Goal: Information Seeking & Learning: Learn about a topic

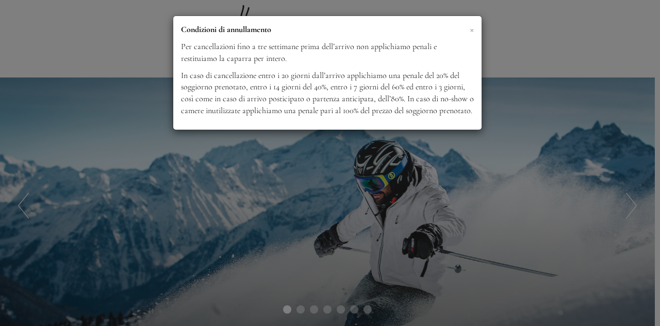
click at [471, 26] on span "×" at bounding box center [472, 29] width 4 height 13
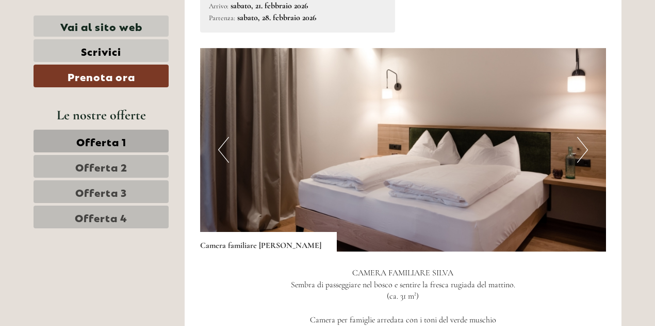
scroll to position [629, 0]
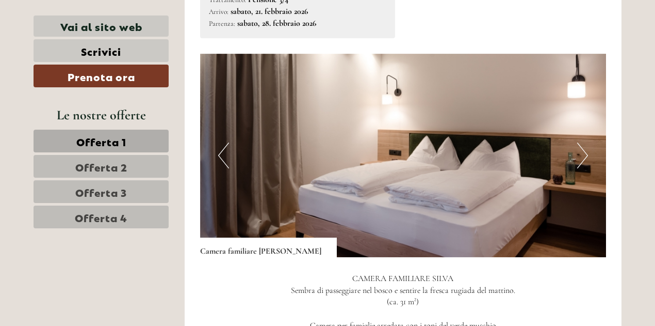
click at [585, 145] on button "Next" at bounding box center [582, 155] width 11 height 26
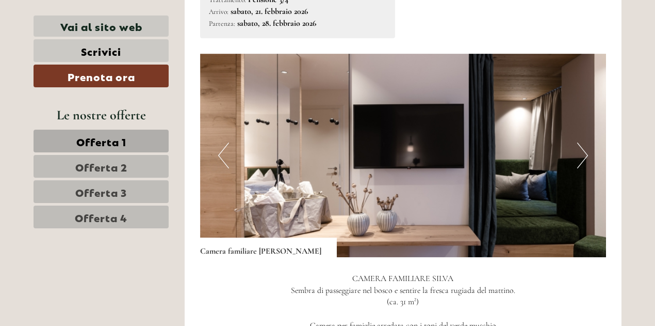
click at [585, 145] on button "Next" at bounding box center [582, 155] width 11 height 26
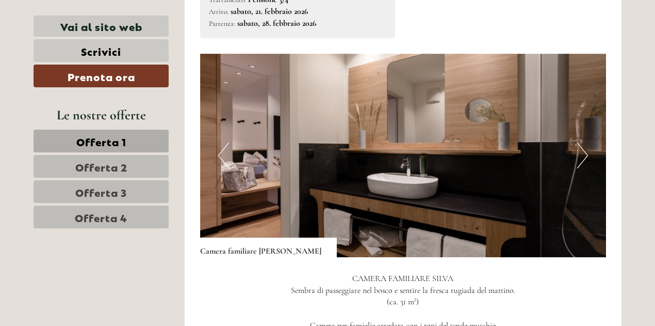
click at [585, 145] on button "Next" at bounding box center [582, 155] width 11 height 26
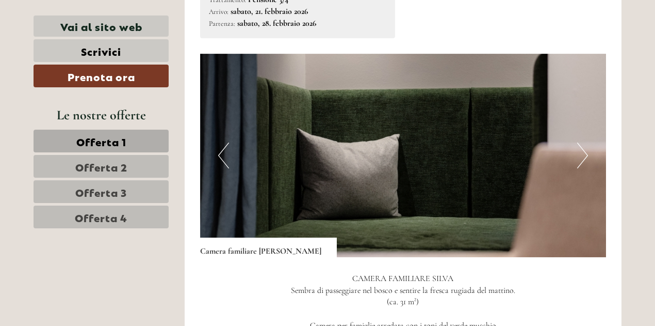
click at [585, 145] on button "Next" at bounding box center [582, 155] width 11 height 26
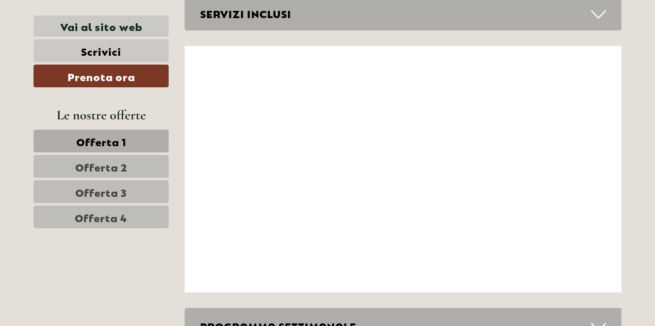
scroll to position [4481, 0]
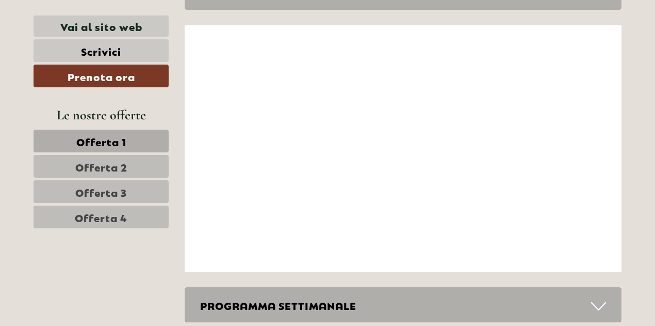
click at [594, 297] on icon at bounding box center [598, 306] width 15 height 18
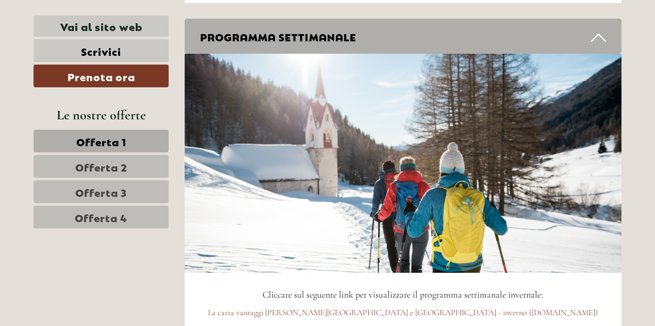
scroll to position [4770, 0]
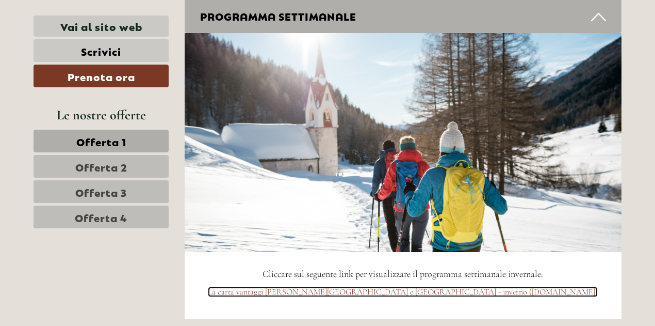
click at [393, 286] on link "La carta vantaggi della [GEOGRAPHIC_DATA] e [GEOGRAPHIC_DATA] - inverno ([DOMAI…" at bounding box center [403, 291] width 390 height 10
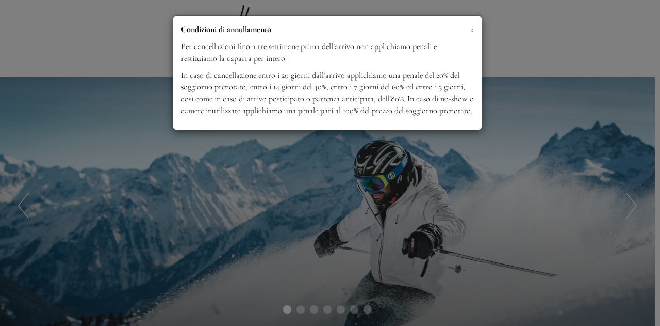
click at [471, 31] on span "×" at bounding box center [472, 29] width 4 height 13
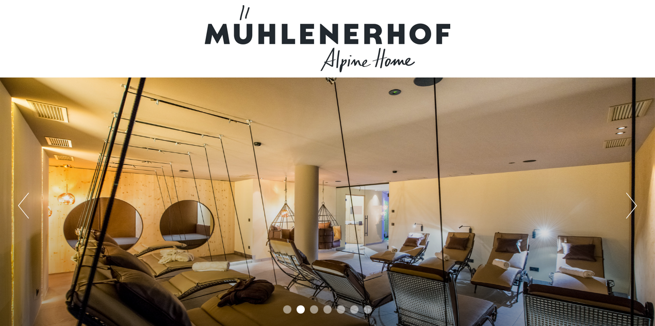
scroll to position [79, 0]
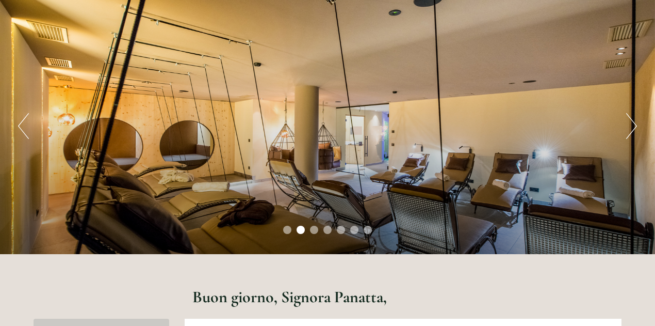
click at [631, 121] on button "Next" at bounding box center [631, 126] width 11 height 26
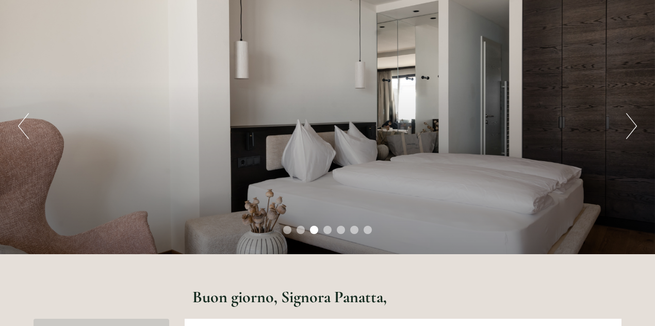
click at [631, 121] on button "Next" at bounding box center [631, 126] width 11 height 26
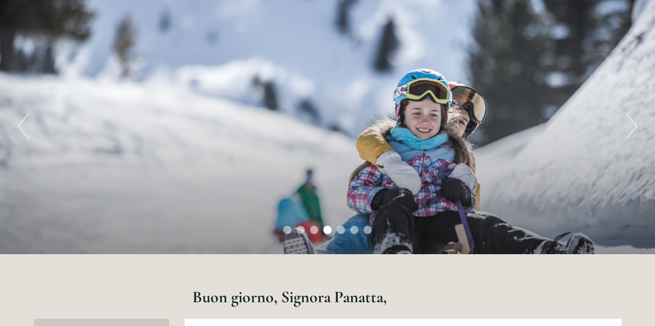
click at [631, 121] on button "Next" at bounding box center [631, 126] width 11 height 26
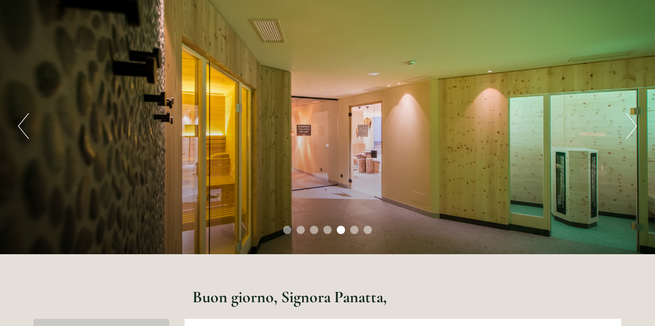
click at [631, 125] on button "Next" at bounding box center [631, 126] width 11 height 26
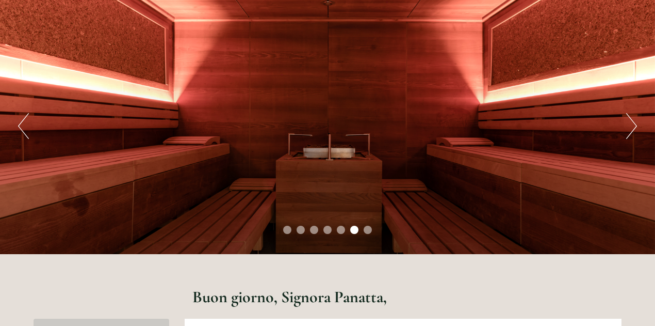
click at [631, 125] on button "Next" at bounding box center [631, 126] width 11 height 26
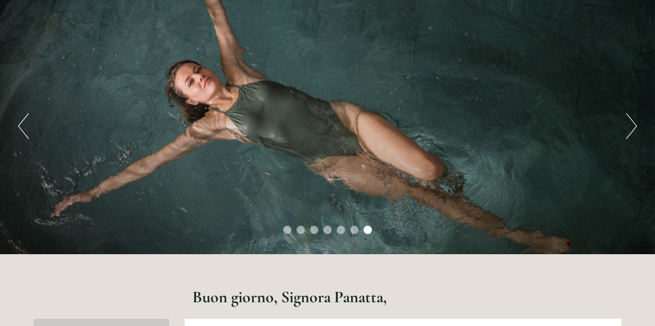
click at [631, 125] on button "Next" at bounding box center [631, 126] width 11 height 26
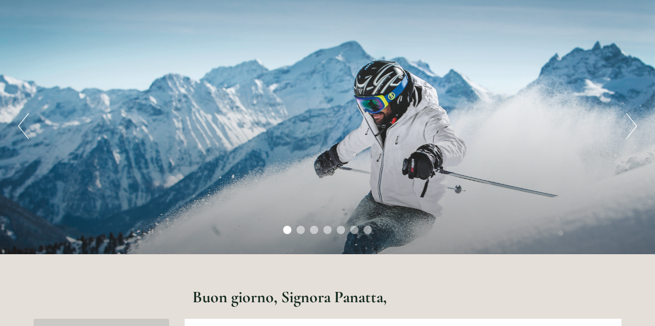
click at [631, 125] on button "Next" at bounding box center [631, 126] width 11 height 26
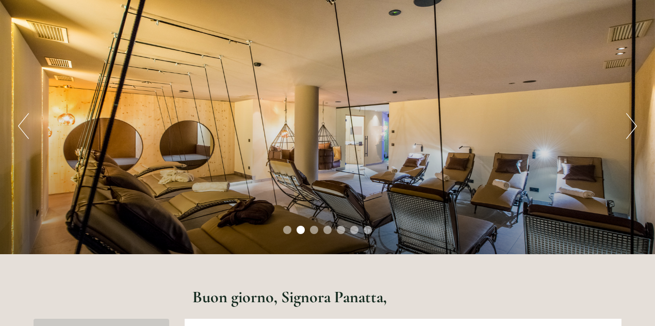
click at [631, 125] on button "Next" at bounding box center [631, 126] width 11 height 26
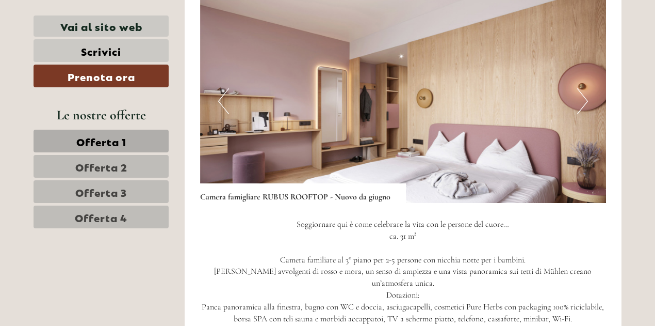
scroll to position [1395, 0]
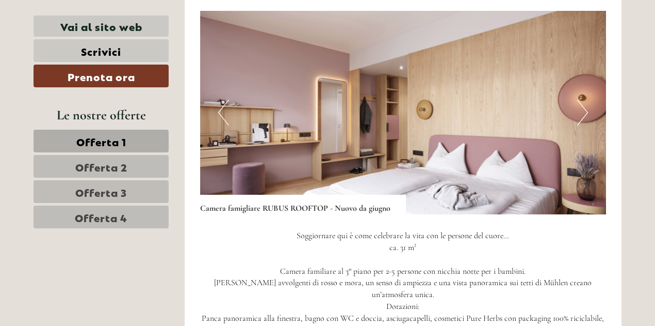
click at [578, 100] on button "Next" at bounding box center [582, 113] width 11 height 26
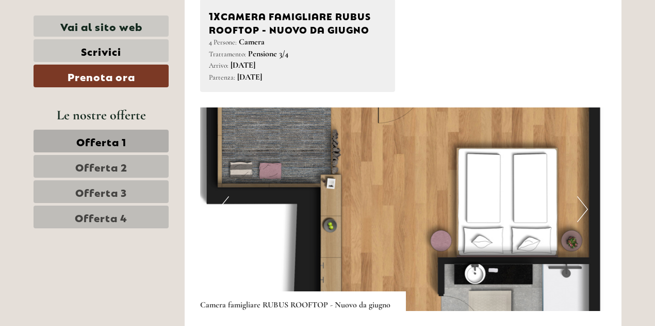
scroll to position [1321, 0]
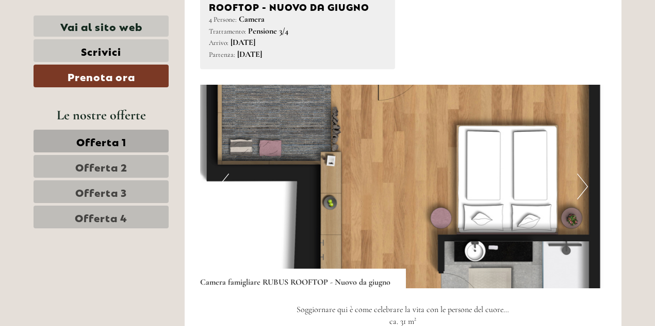
click at [579, 173] on button "Next" at bounding box center [582, 186] width 11 height 26
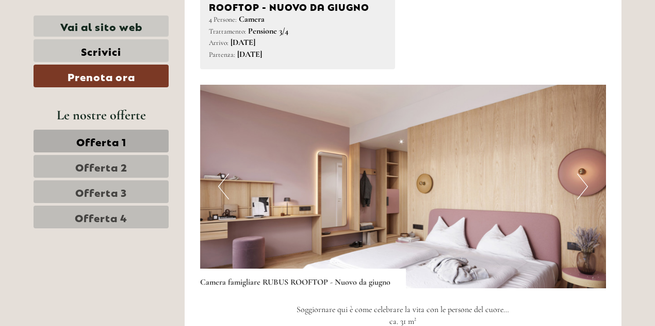
click at [579, 173] on button "Next" at bounding box center [582, 186] width 11 height 26
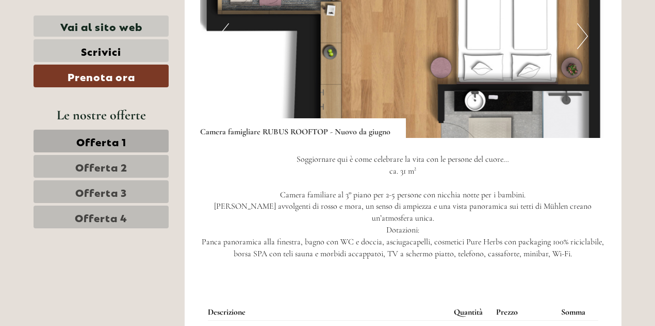
scroll to position [1486, 0]
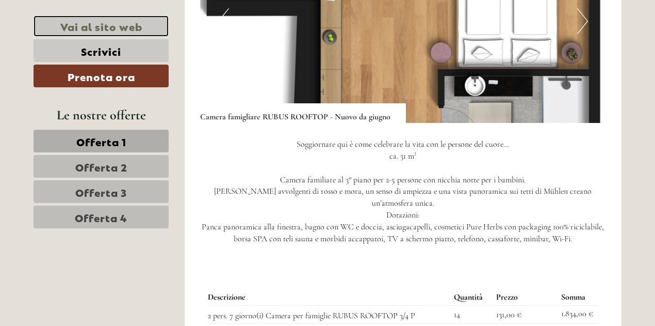
click at [141, 30] on link "Vai al sito web" at bounding box center [101, 25] width 135 height 21
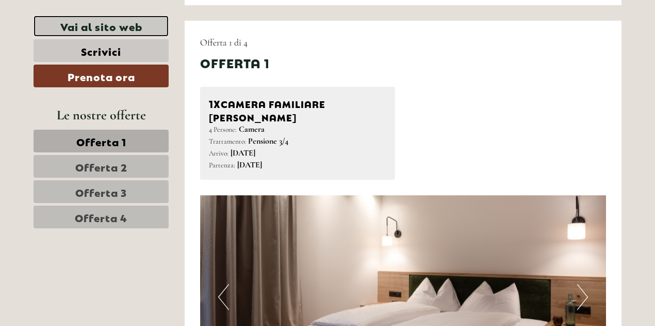
scroll to position [425, 0]
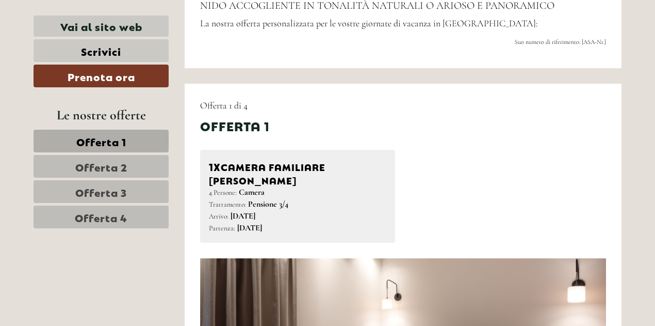
click at [75, 214] on span "Offerta 4" at bounding box center [101, 216] width 53 height 14
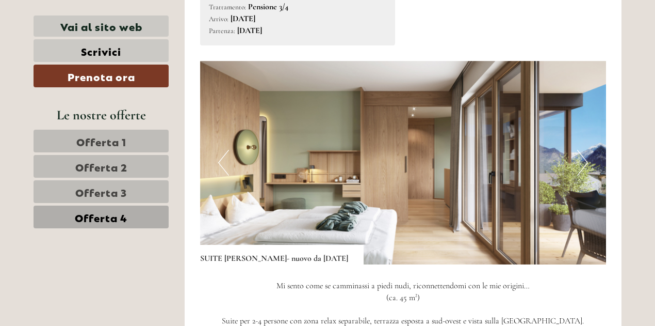
scroll to position [672, 0]
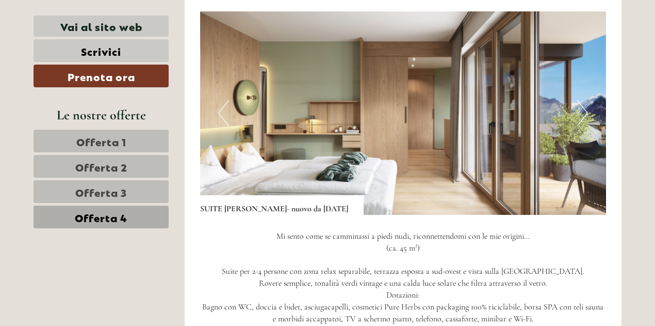
click at [579, 116] on button "Next" at bounding box center [582, 113] width 11 height 26
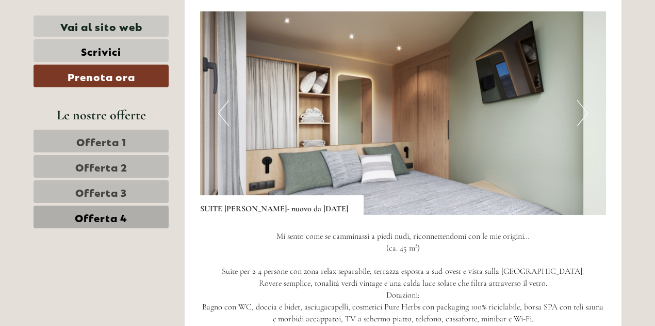
click at [579, 116] on button "Next" at bounding box center [582, 113] width 11 height 26
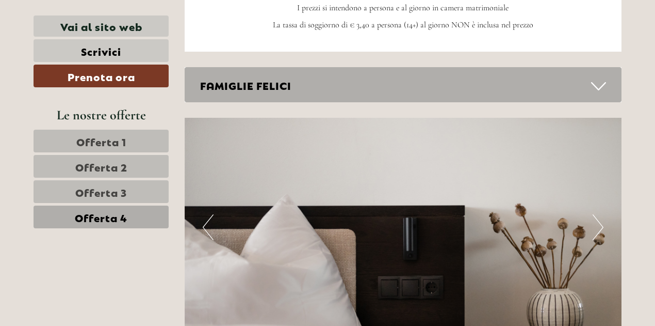
scroll to position [1315, 0]
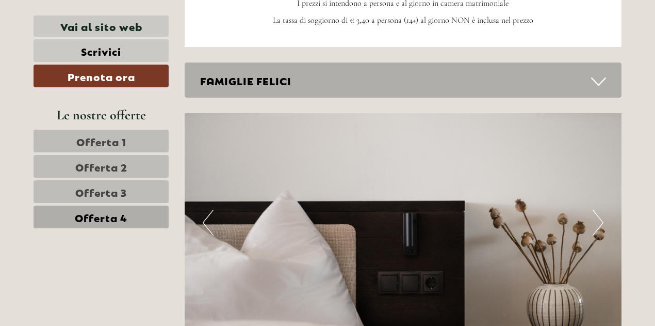
click at [592, 75] on icon at bounding box center [598, 82] width 15 height 18
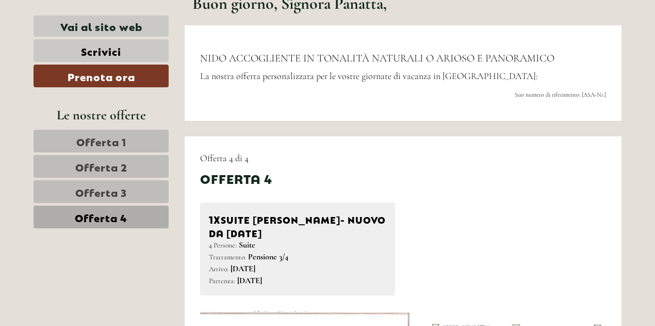
scroll to position [413, 0]
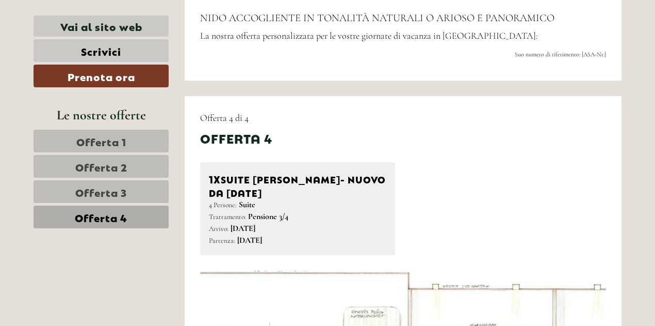
click at [102, 161] on span "Offerta 2" at bounding box center [101, 166] width 52 height 14
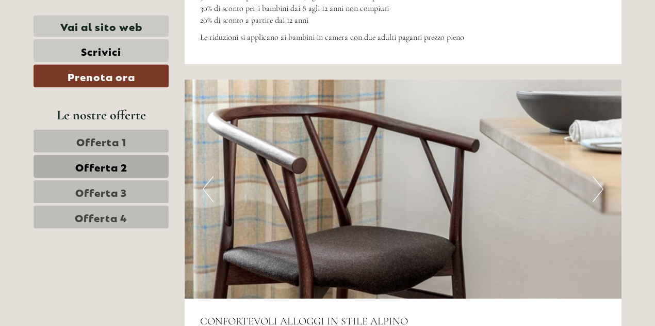
scroll to position [1829, 0]
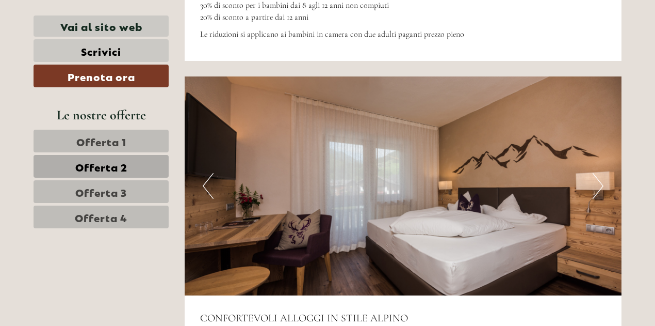
click at [596, 174] on button "Next" at bounding box center [598, 186] width 11 height 26
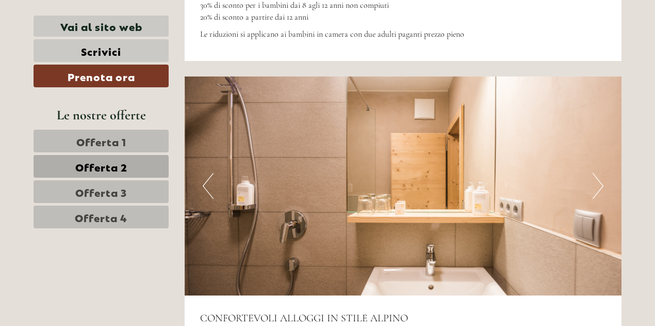
click at [596, 174] on button "Next" at bounding box center [598, 186] width 11 height 26
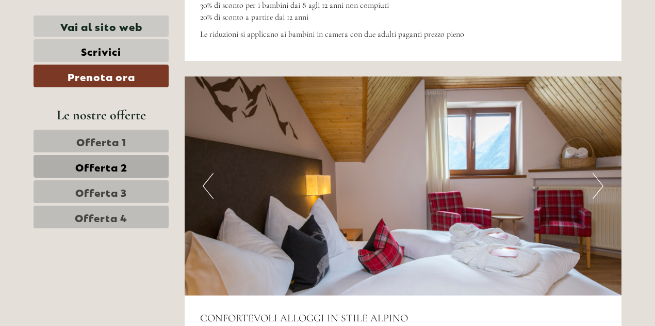
click at [596, 174] on button "Next" at bounding box center [598, 186] width 11 height 26
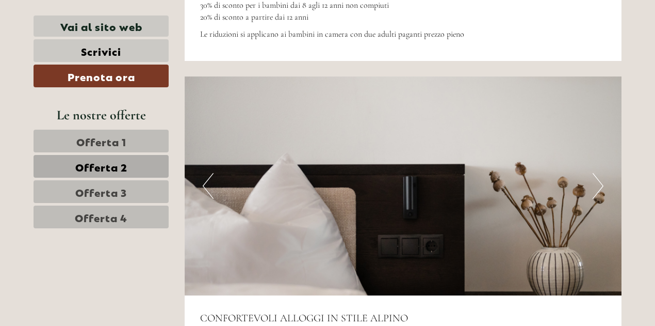
click at [596, 174] on button "Next" at bounding box center [598, 186] width 11 height 26
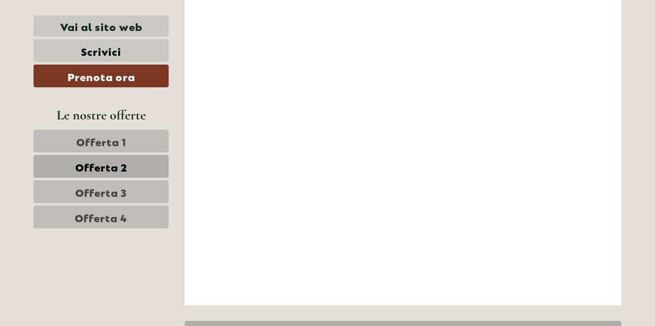
scroll to position [3130, 0]
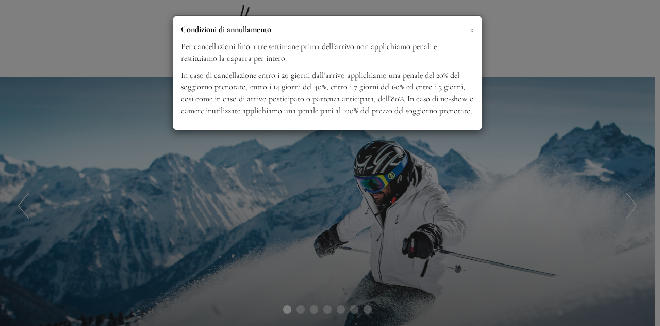
click at [472, 31] on span "×" at bounding box center [472, 29] width 4 height 13
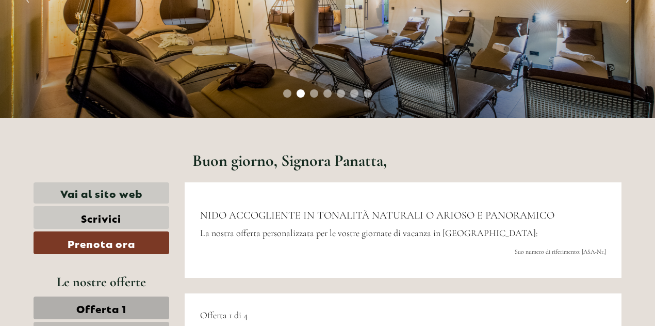
scroll to position [221, 0]
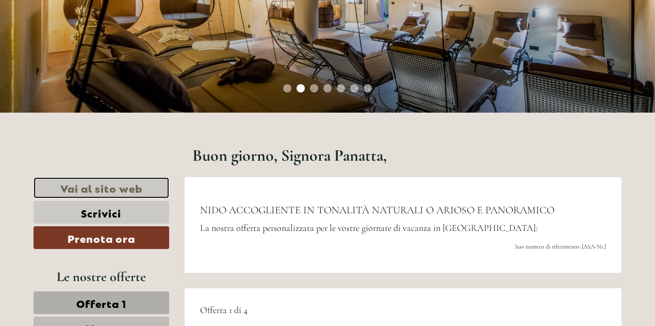
click at [133, 190] on link "Vai al sito web" at bounding box center [102, 187] width 136 height 21
